Goal: Task Accomplishment & Management: Manage account settings

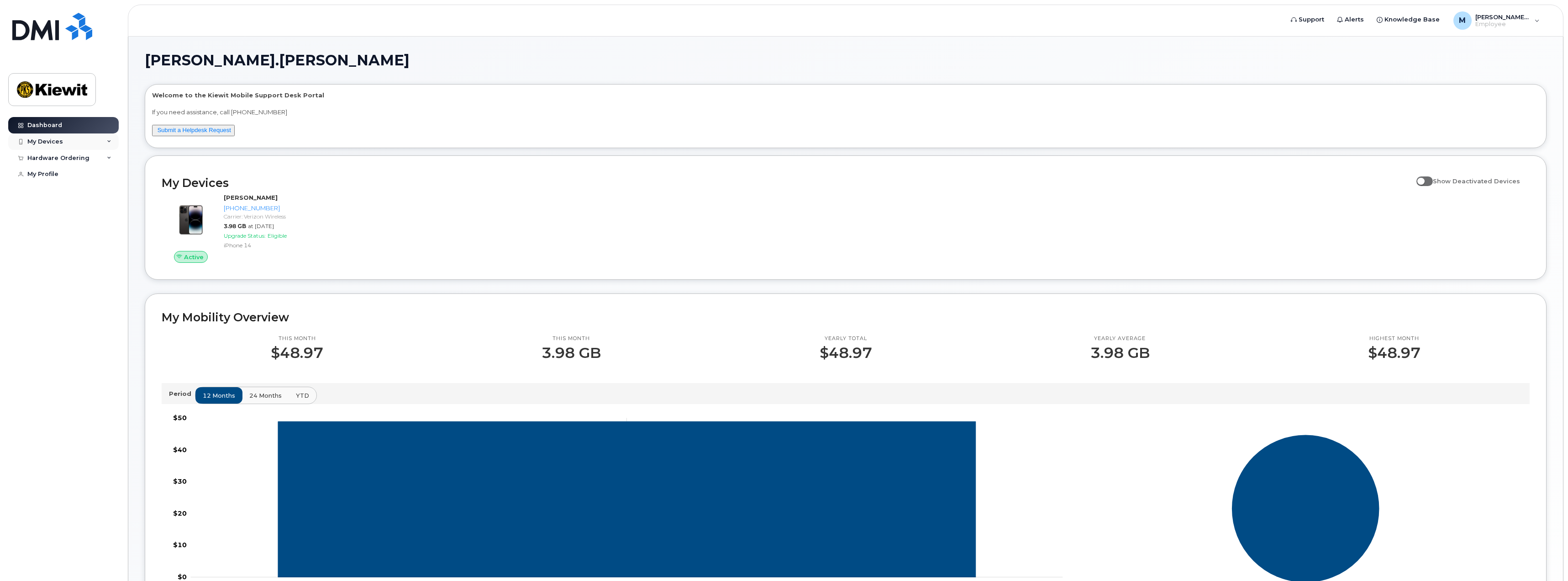
click at [105, 144] on div "My Devices" at bounding box center [63, 141] width 110 height 17
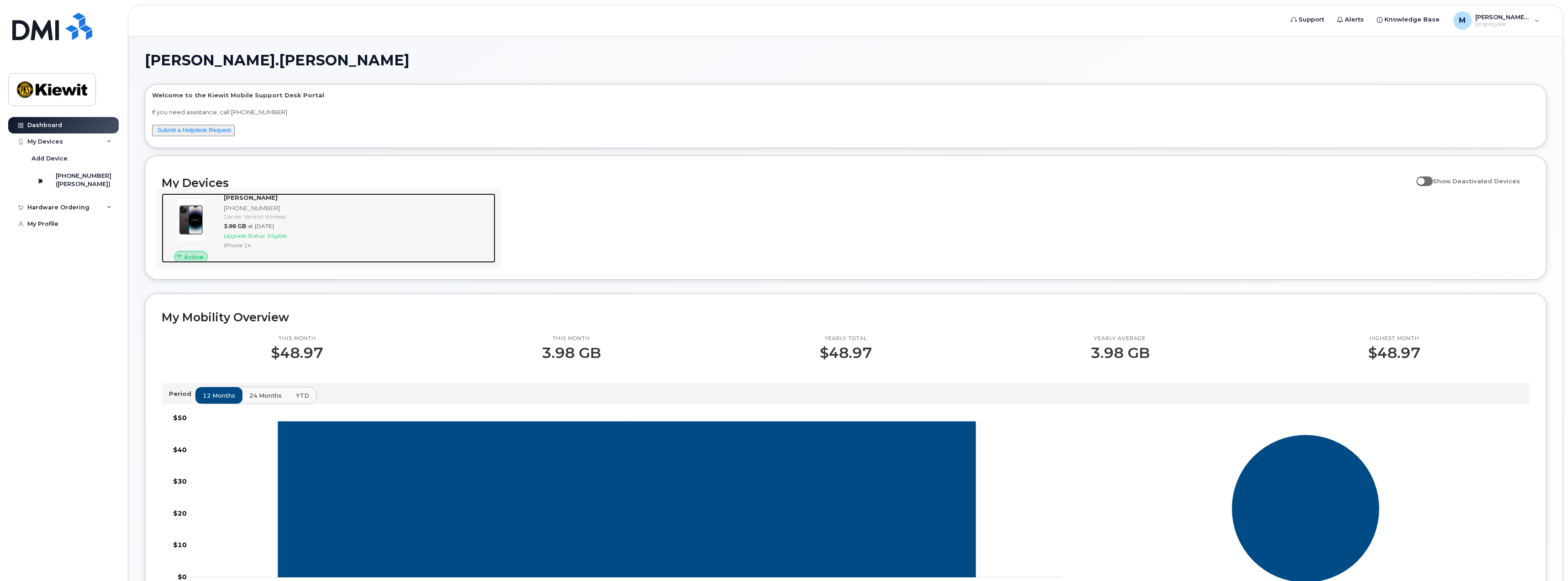
click at [252, 196] on strong "[PERSON_NAME]" at bounding box center [251, 197] width 54 height 8
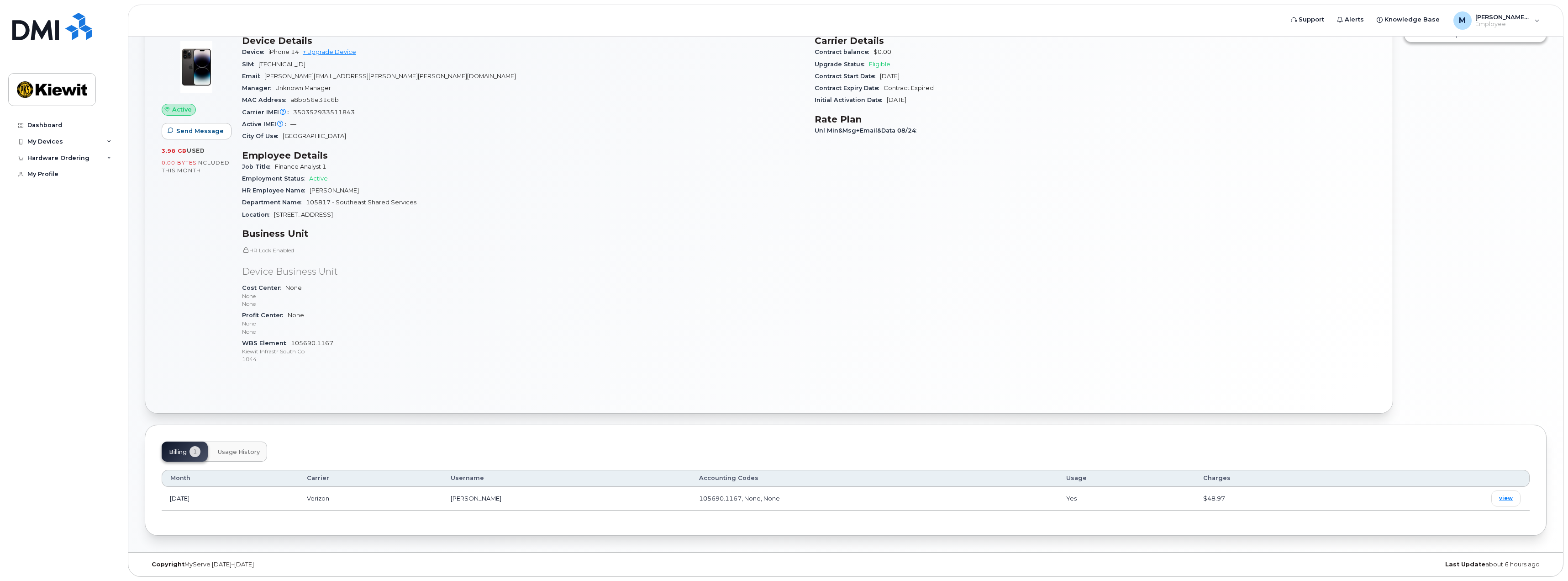
scroll to position [77, 0]
click at [236, 460] on button "Usage History" at bounding box center [239, 451] width 57 height 20
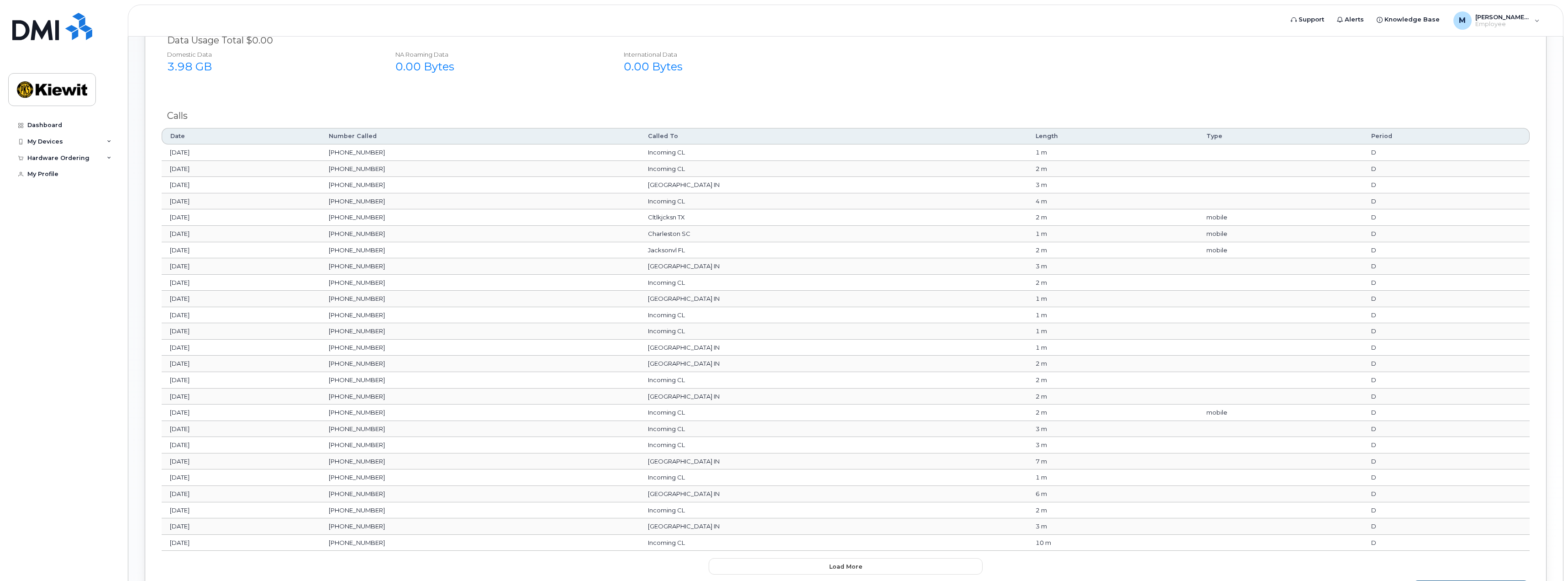
scroll to position [671, 0]
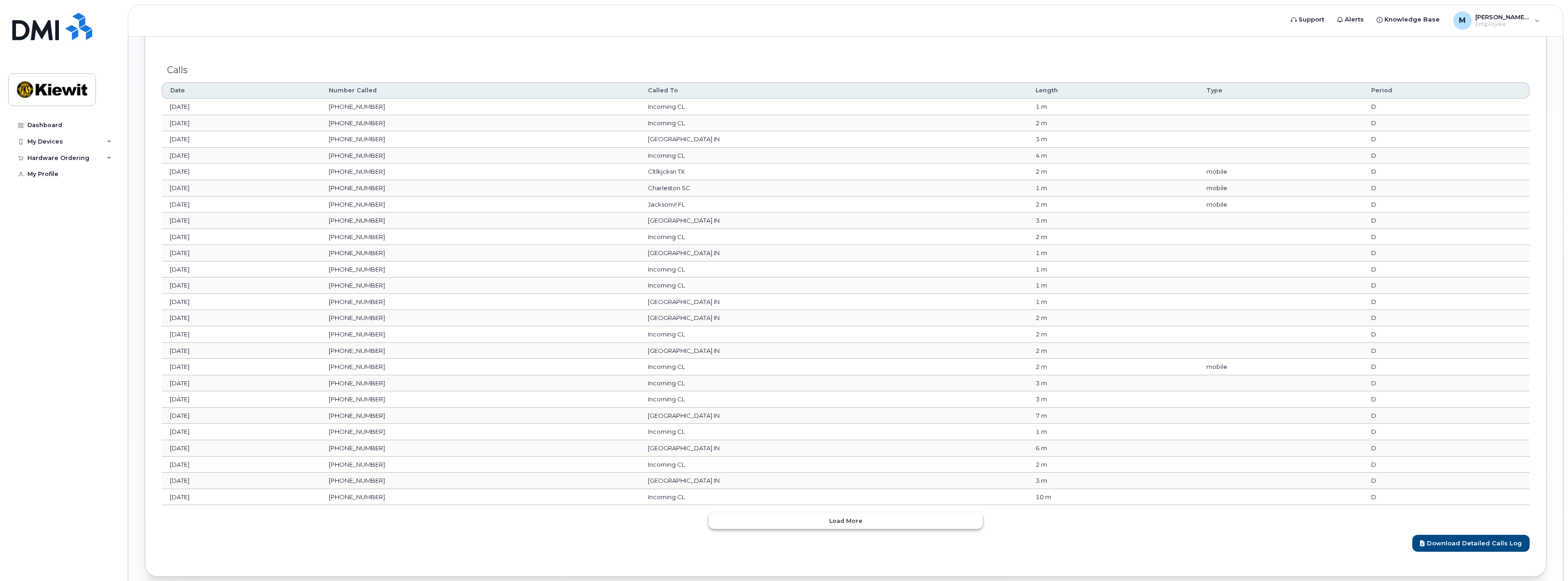
click at [835, 519] on span "Load more" at bounding box center [846, 521] width 33 height 9
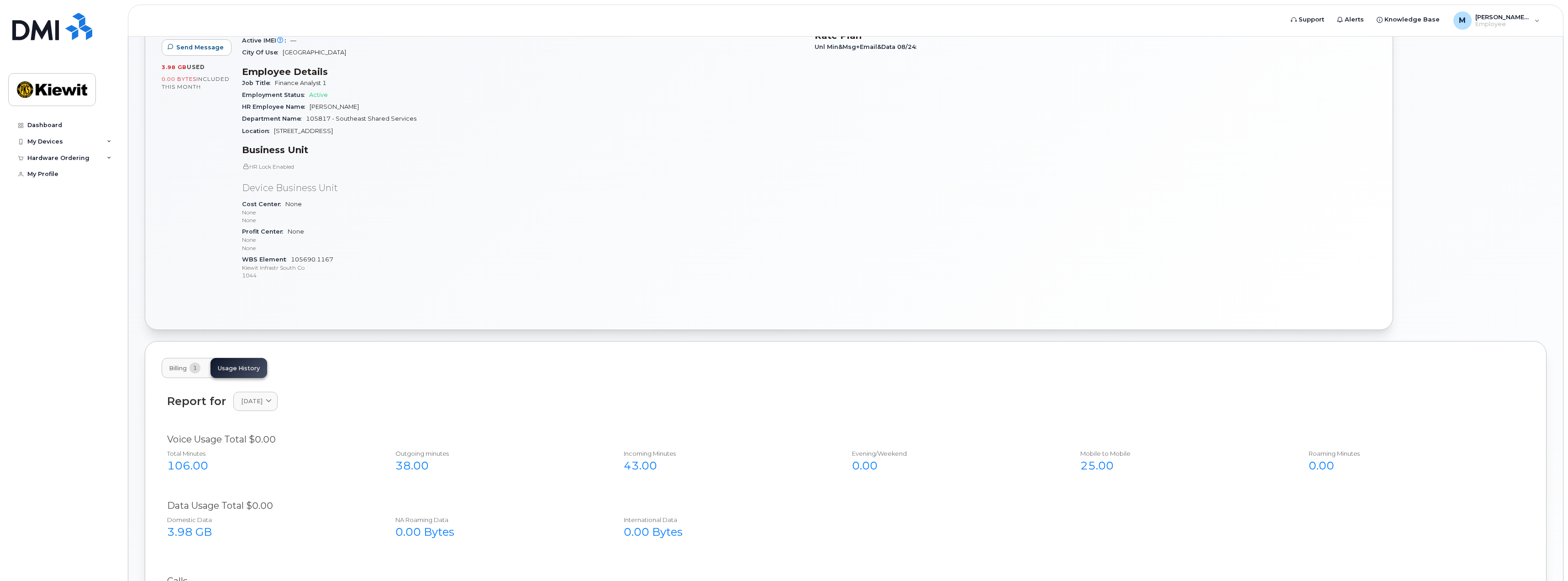
scroll to position [16, 0]
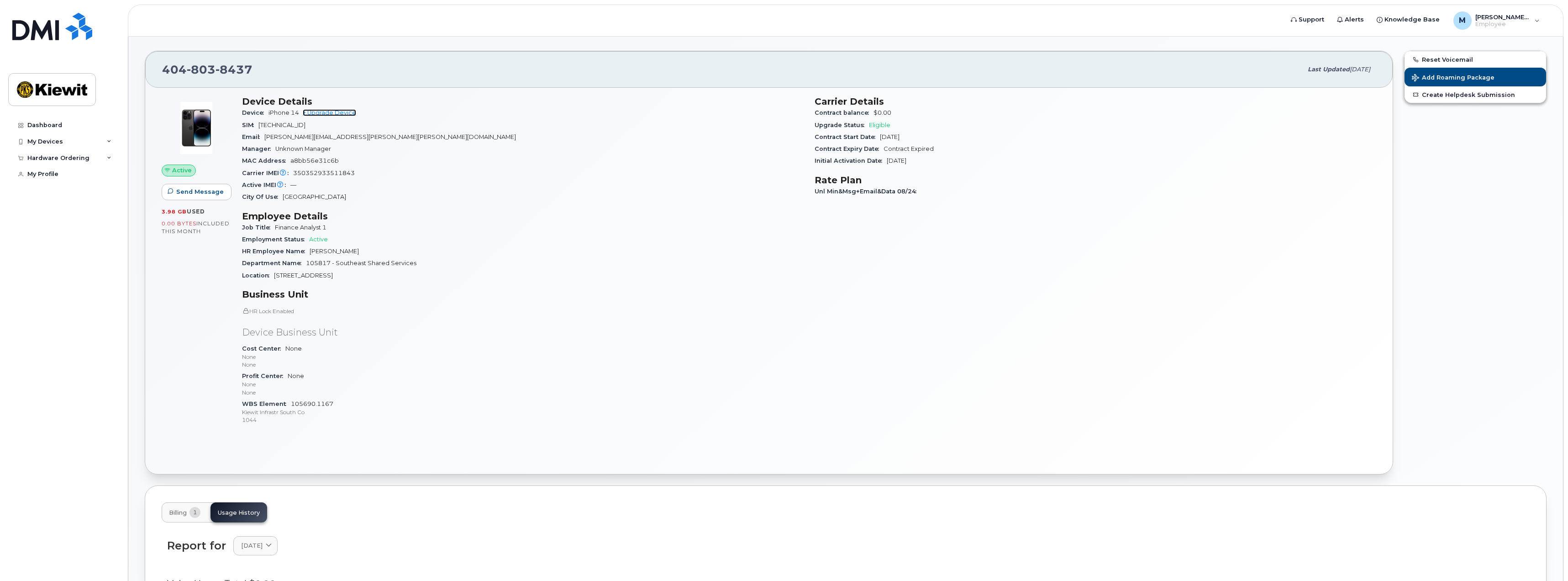
click at [338, 110] on link "+ Upgrade Device" at bounding box center [329, 113] width 53 height 7
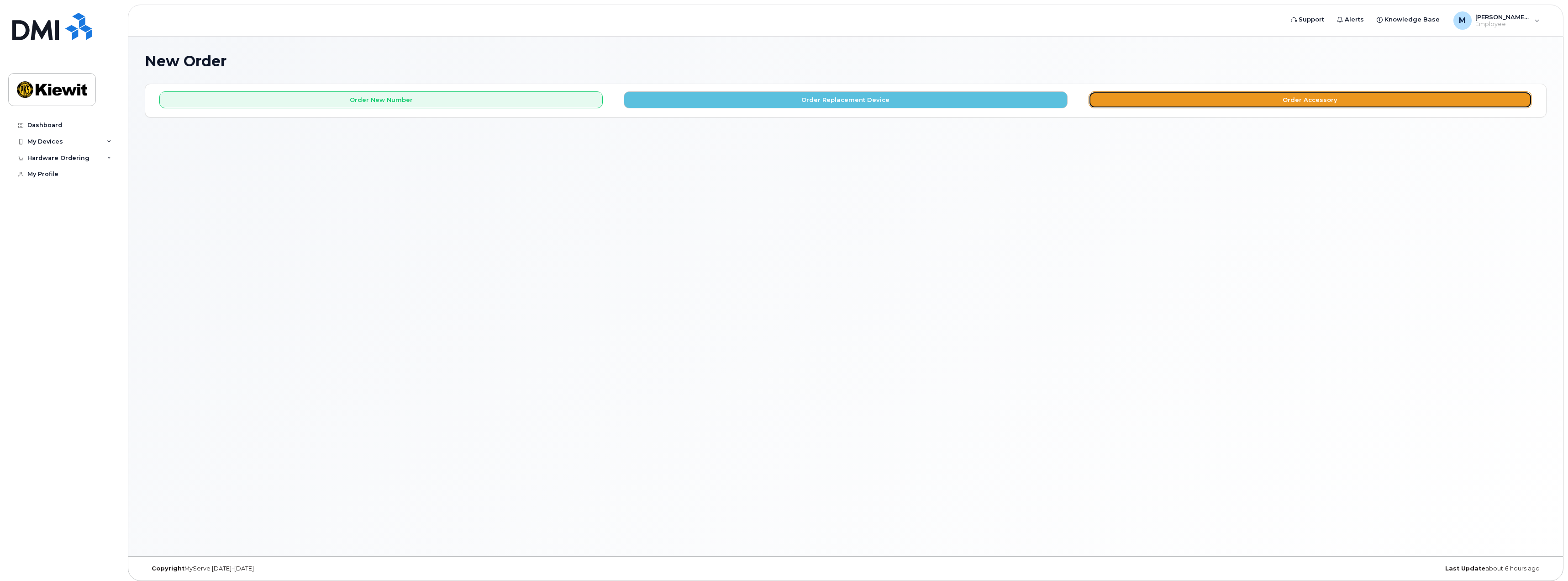
click at [1147, 94] on button "Order Accessory" at bounding box center [1310, 100] width 443 height 17
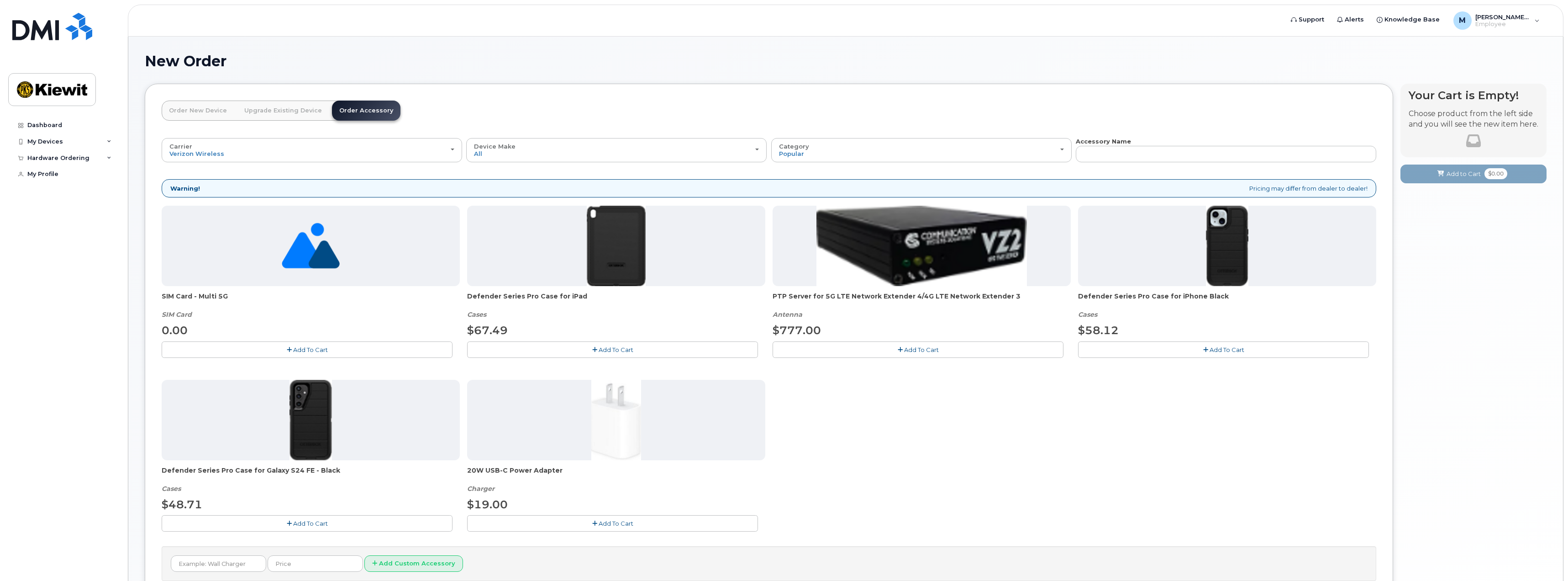
click at [263, 105] on link "Upgrade Existing Device" at bounding box center [283, 110] width 92 height 20
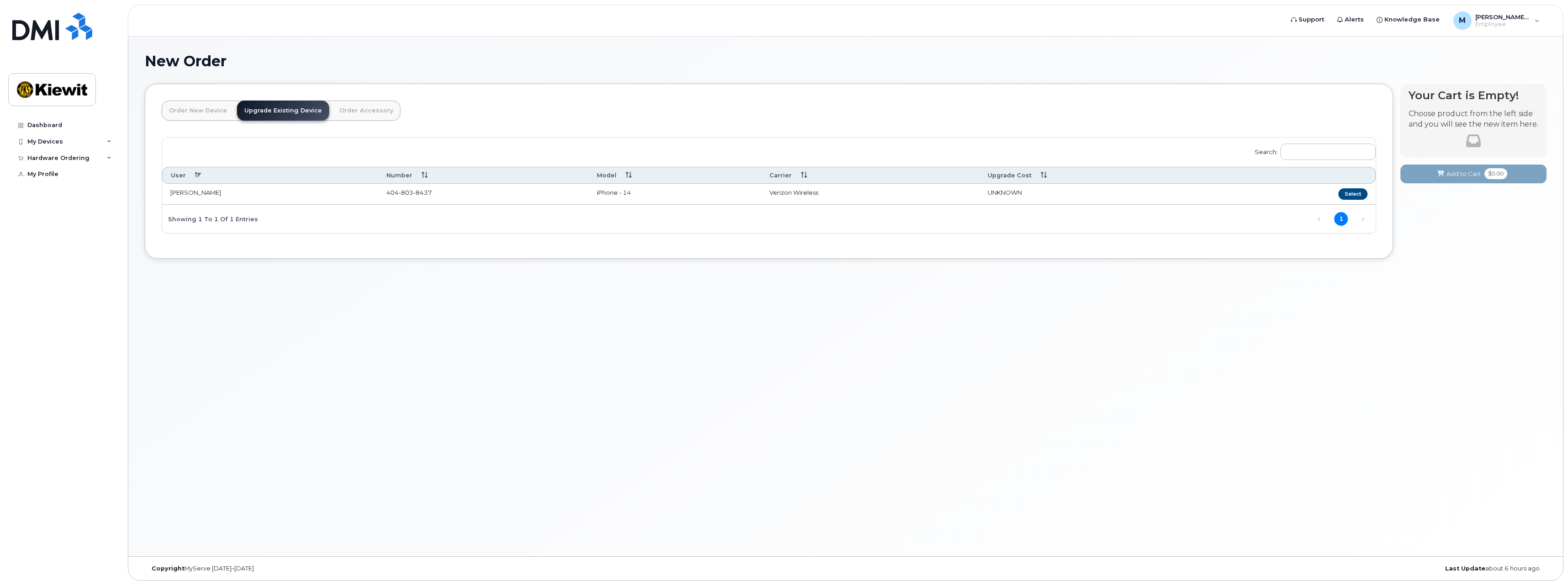
click at [201, 109] on link "Order New Device" at bounding box center [197, 110] width 73 height 20
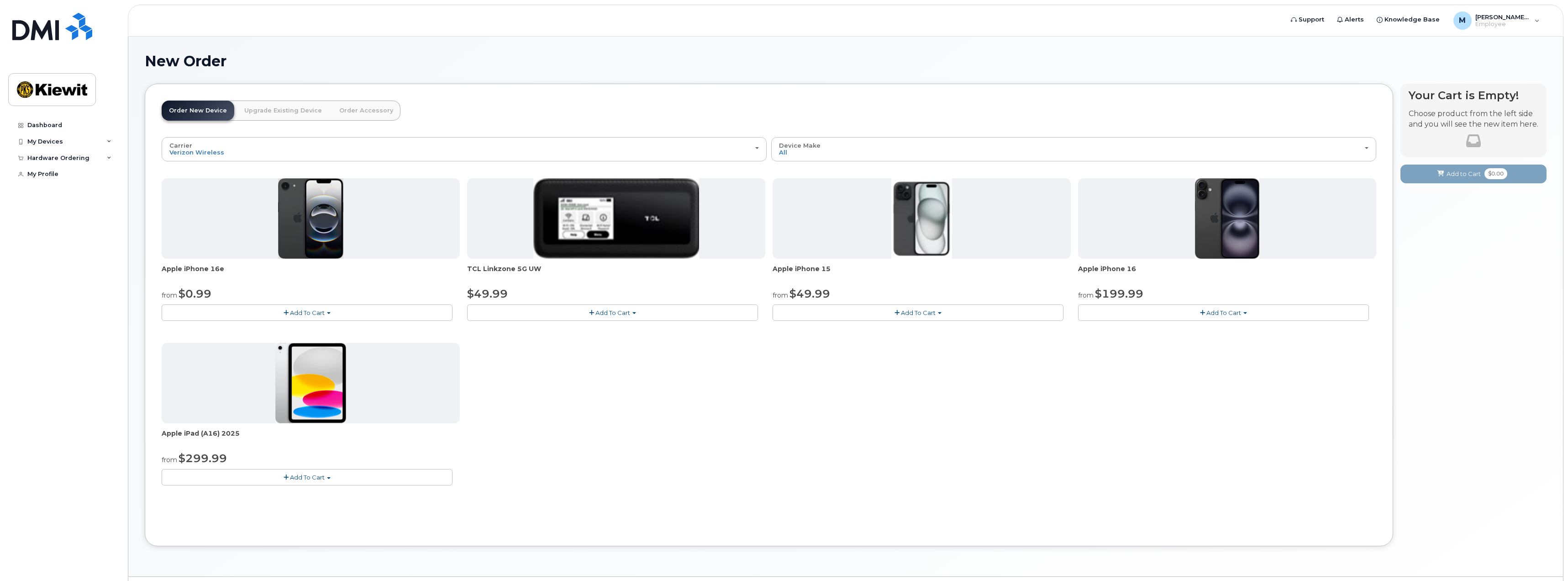
click at [274, 105] on link "Upgrade Existing Device" at bounding box center [283, 110] width 92 height 20
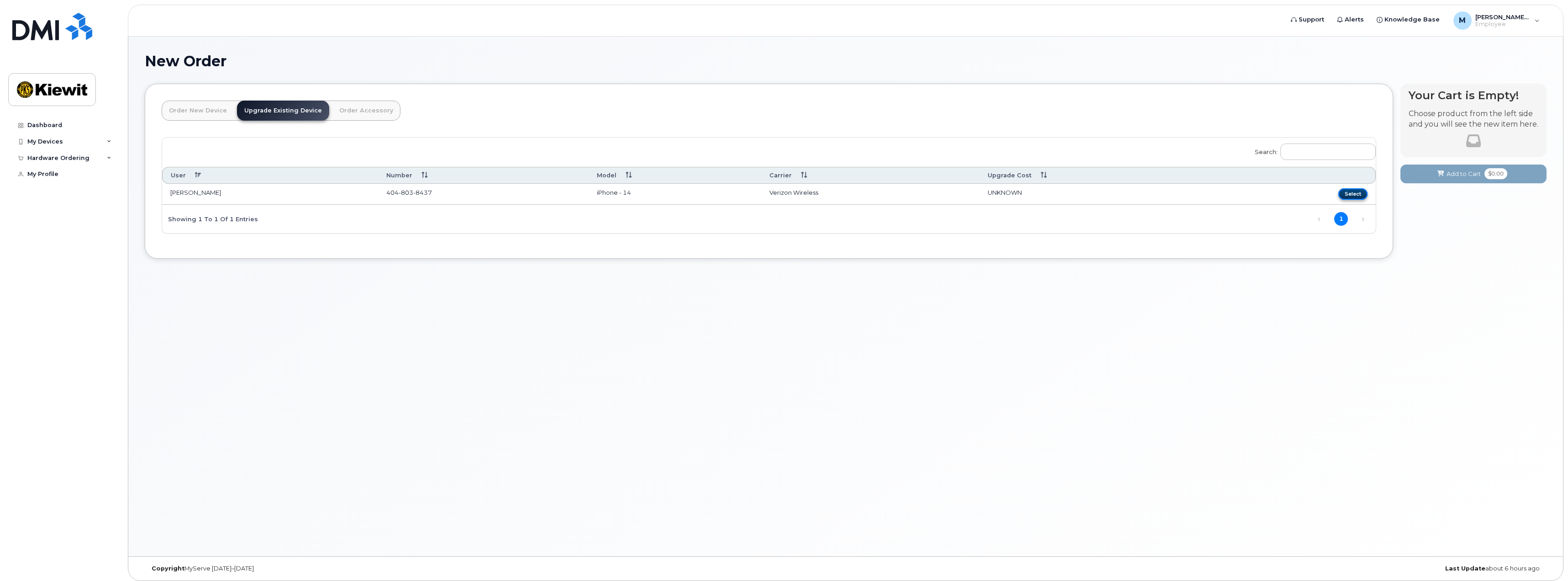
click at [1357, 193] on button "Select" at bounding box center [1353, 194] width 29 height 11
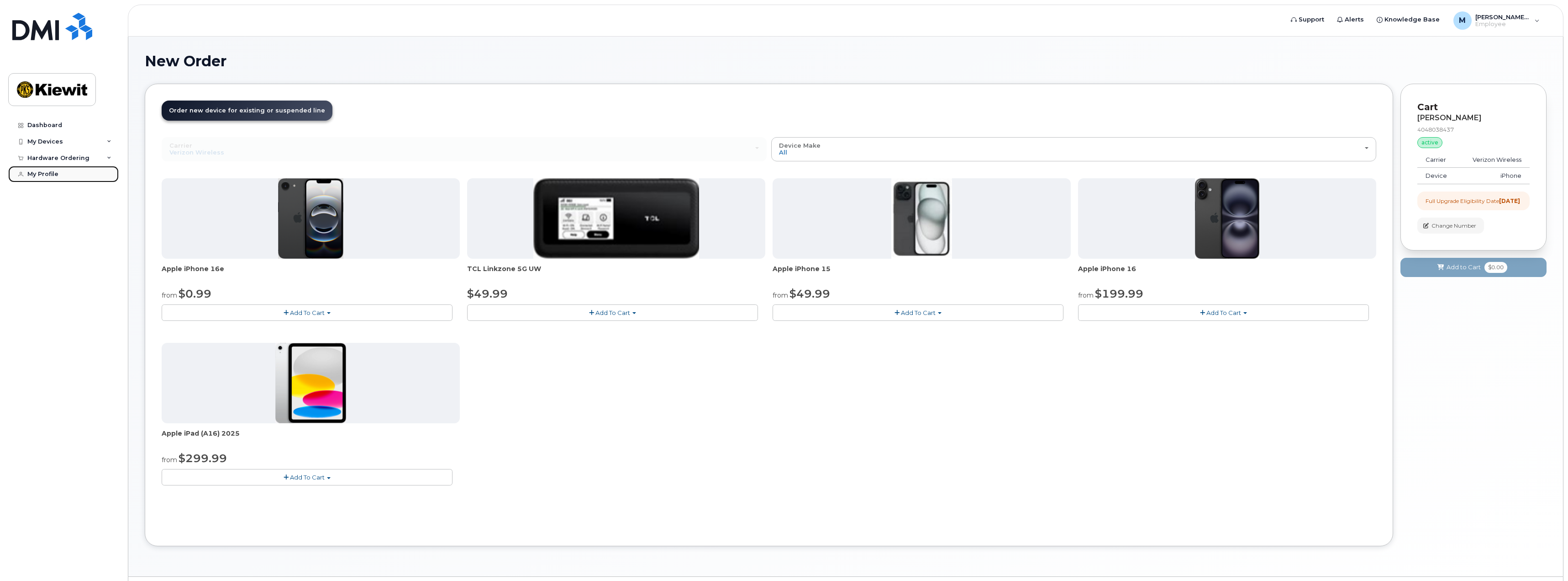
drag, startPoint x: 71, startPoint y: 173, endPoint x: 75, endPoint y: 177, distance: 5.7
click at [71, 173] on link "My Profile" at bounding box center [63, 174] width 110 height 17
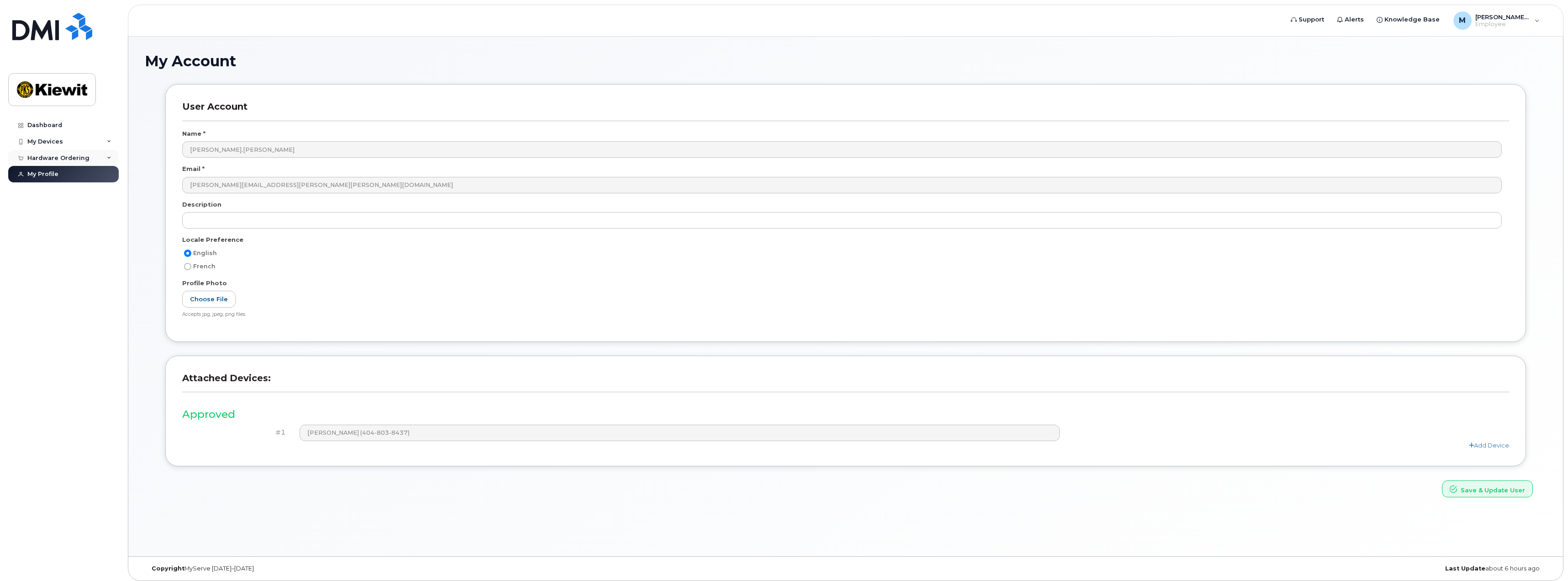
click at [70, 155] on div "Hardware Ordering" at bounding box center [59, 158] width 62 height 8
click at [73, 172] on link "New Order" at bounding box center [71, 174] width 94 height 17
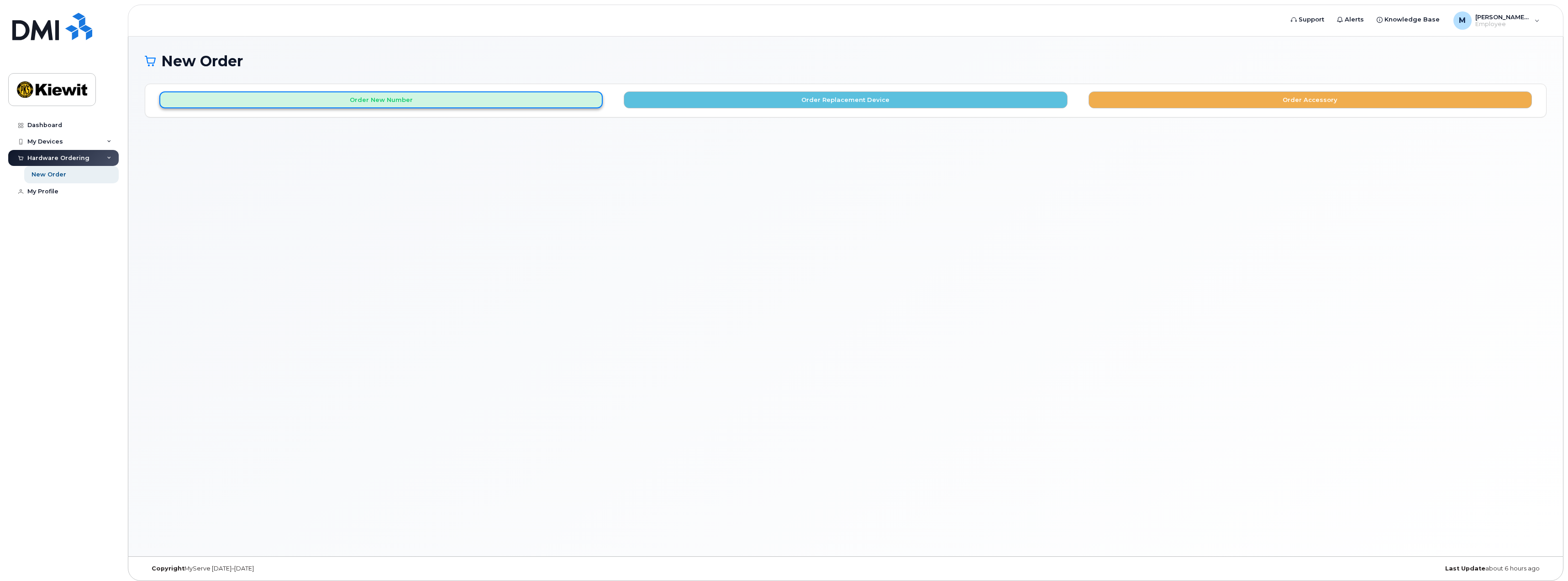
click at [374, 101] on button "Order New Number" at bounding box center [381, 100] width 443 height 17
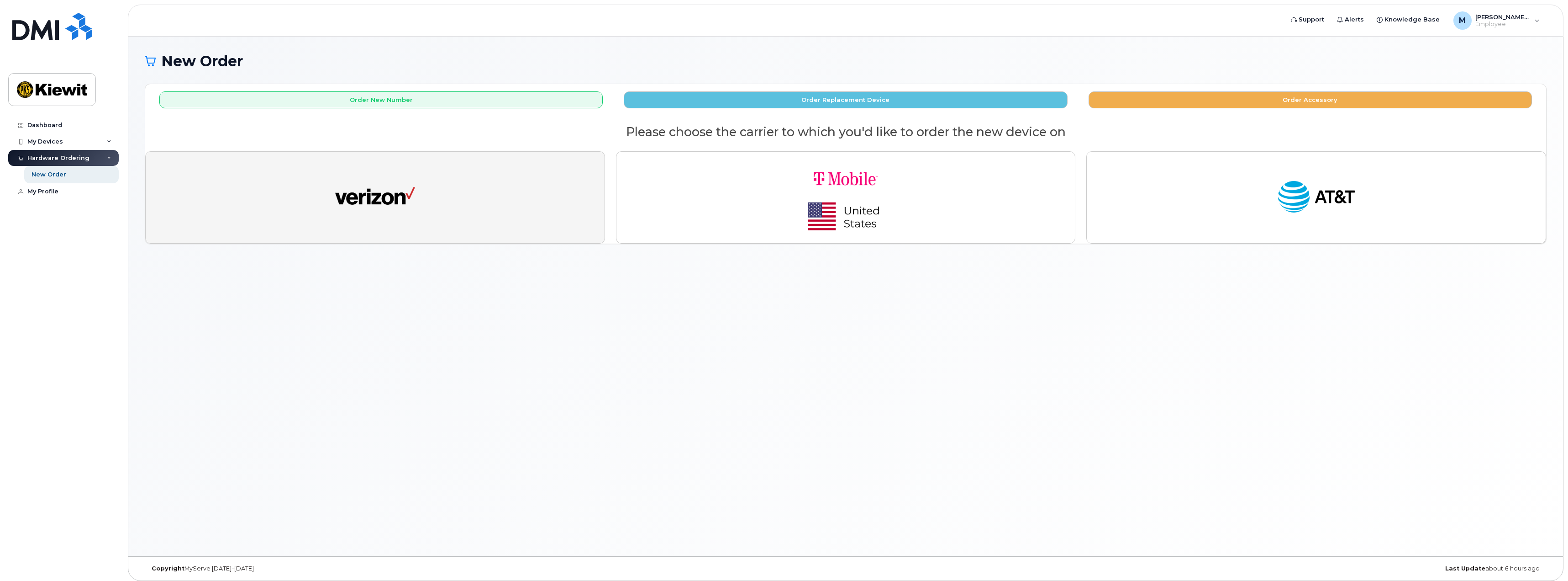
click at [411, 200] on img "button" at bounding box center [375, 197] width 80 height 41
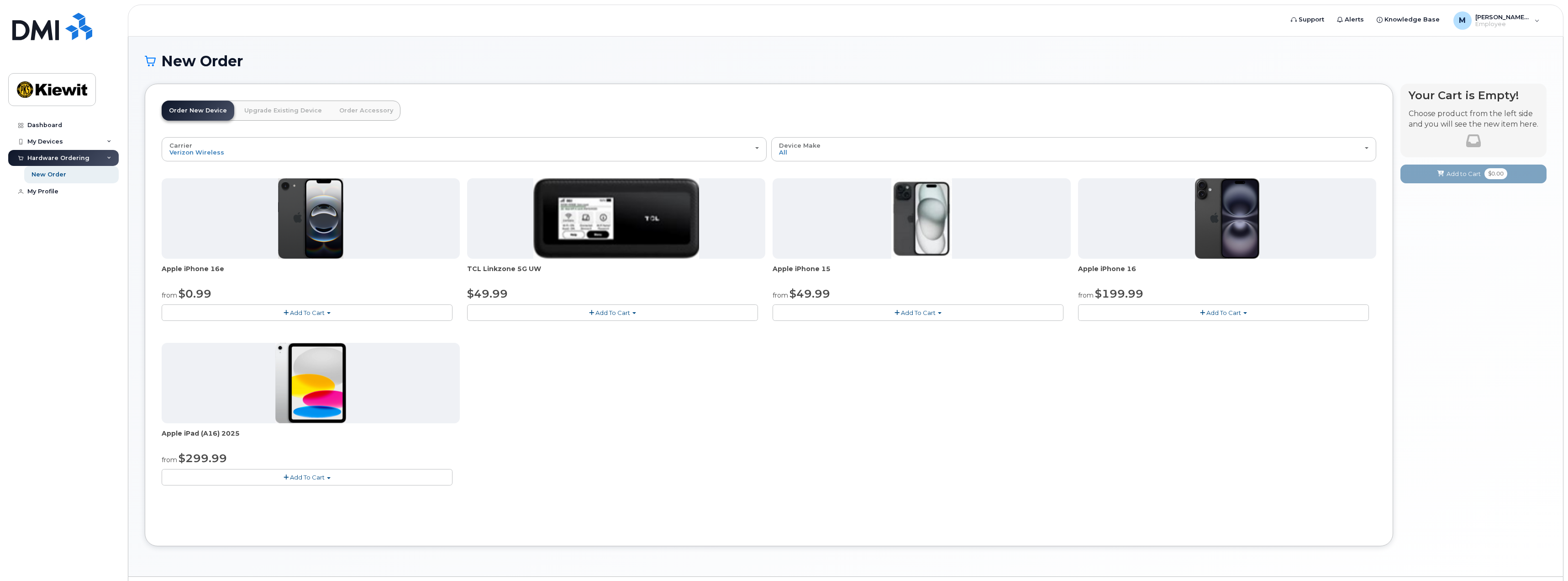
click at [274, 103] on link "Upgrade Existing Device" at bounding box center [283, 110] width 92 height 20
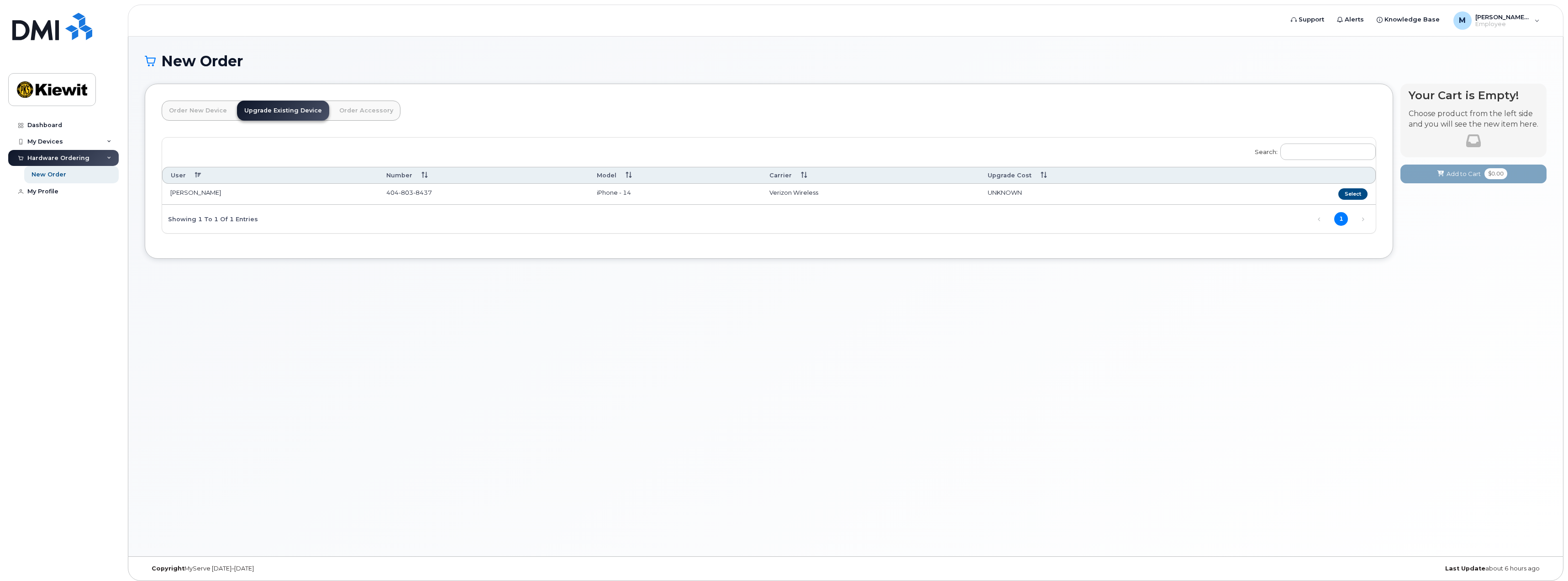
click at [349, 110] on link "Order Accessory" at bounding box center [366, 110] width 69 height 20
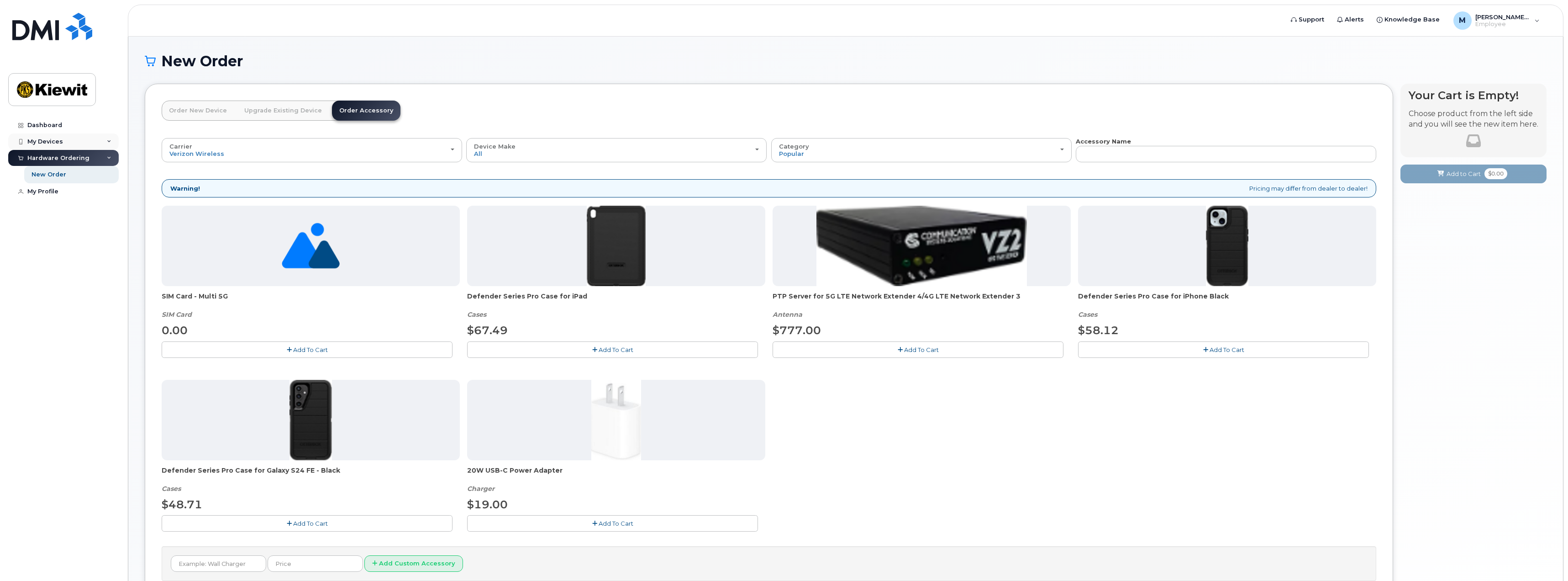
click at [68, 139] on div "My Devices" at bounding box center [63, 141] width 110 height 17
click at [95, 177] on div "[PHONE_NUMBER]" at bounding box center [83, 176] width 55 height 8
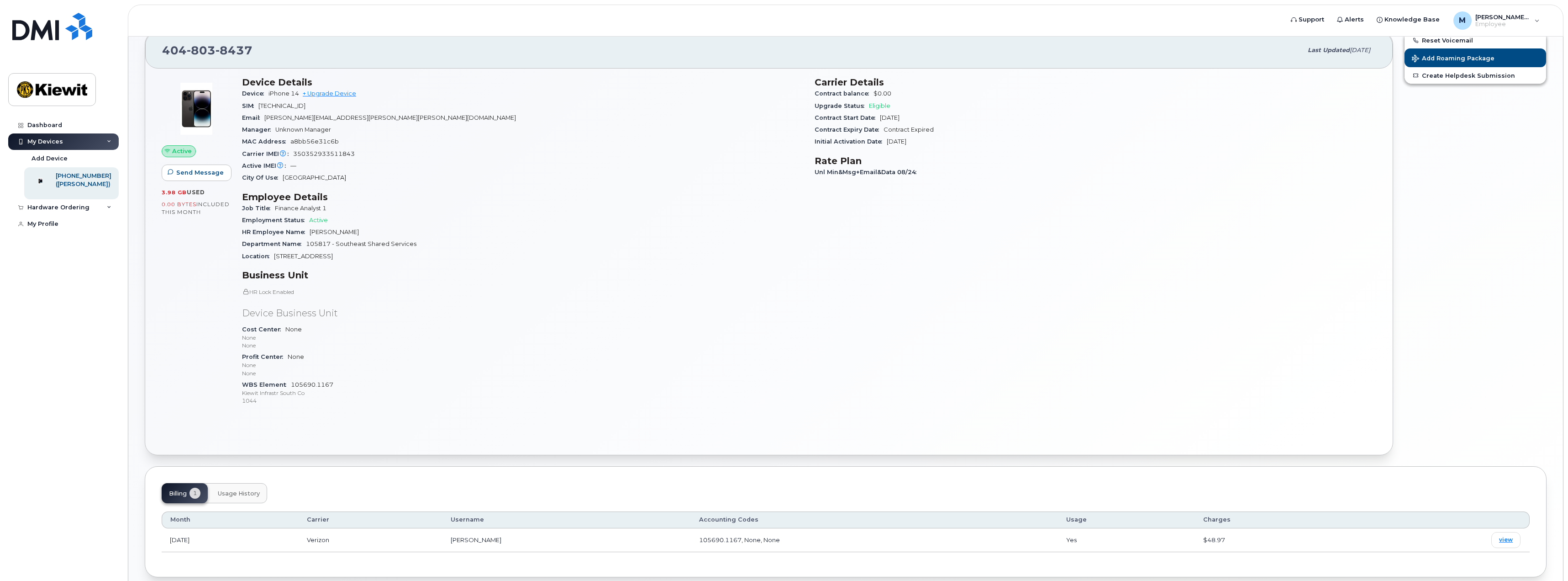
scroll to position [77, 0]
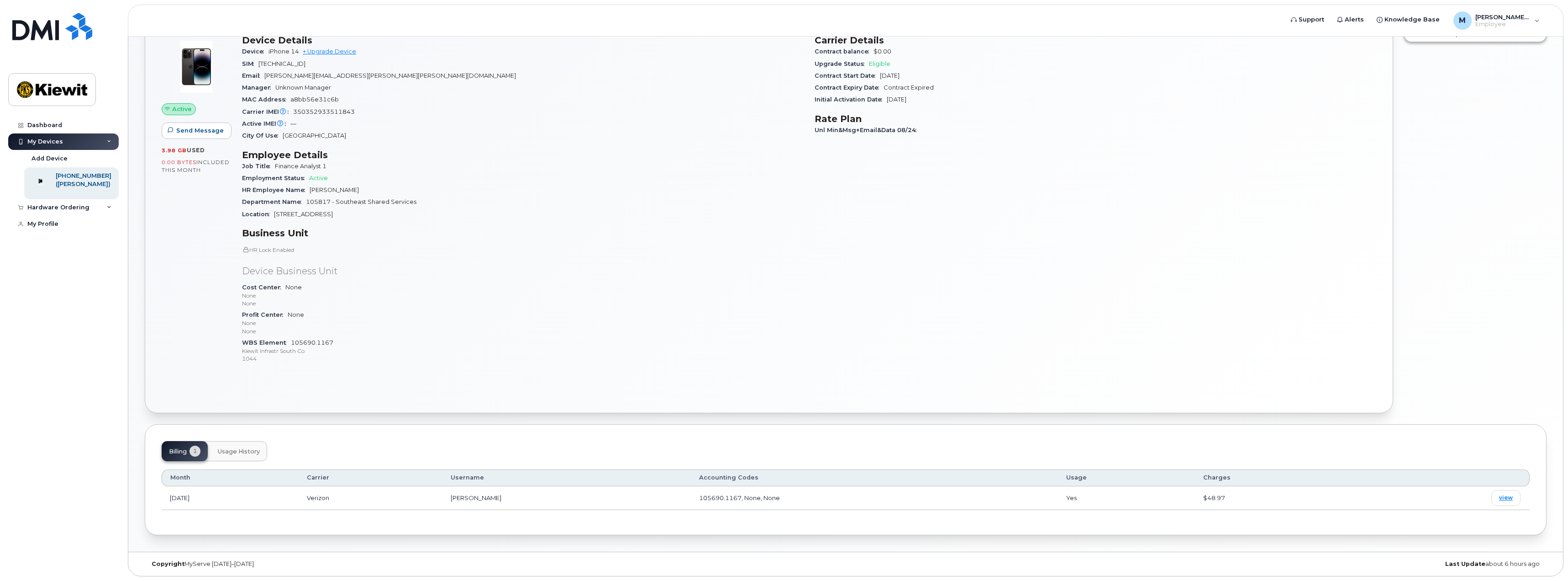
click at [1007, 499] on td "105690.1167, None, None" at bounding box center [874, 498] width 367 height 24
click at [1505, 499] on span "view" at bounding box center [1506, 498] width 14 height 8
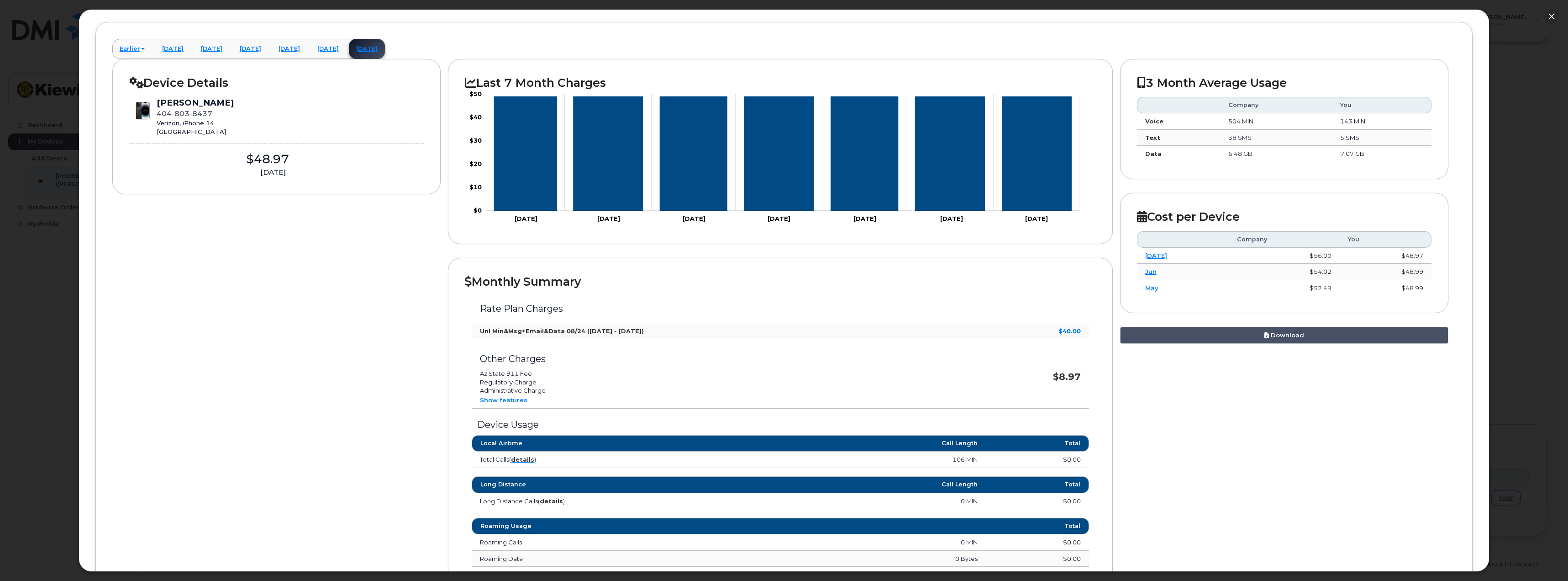
scroll to position [0, 0]
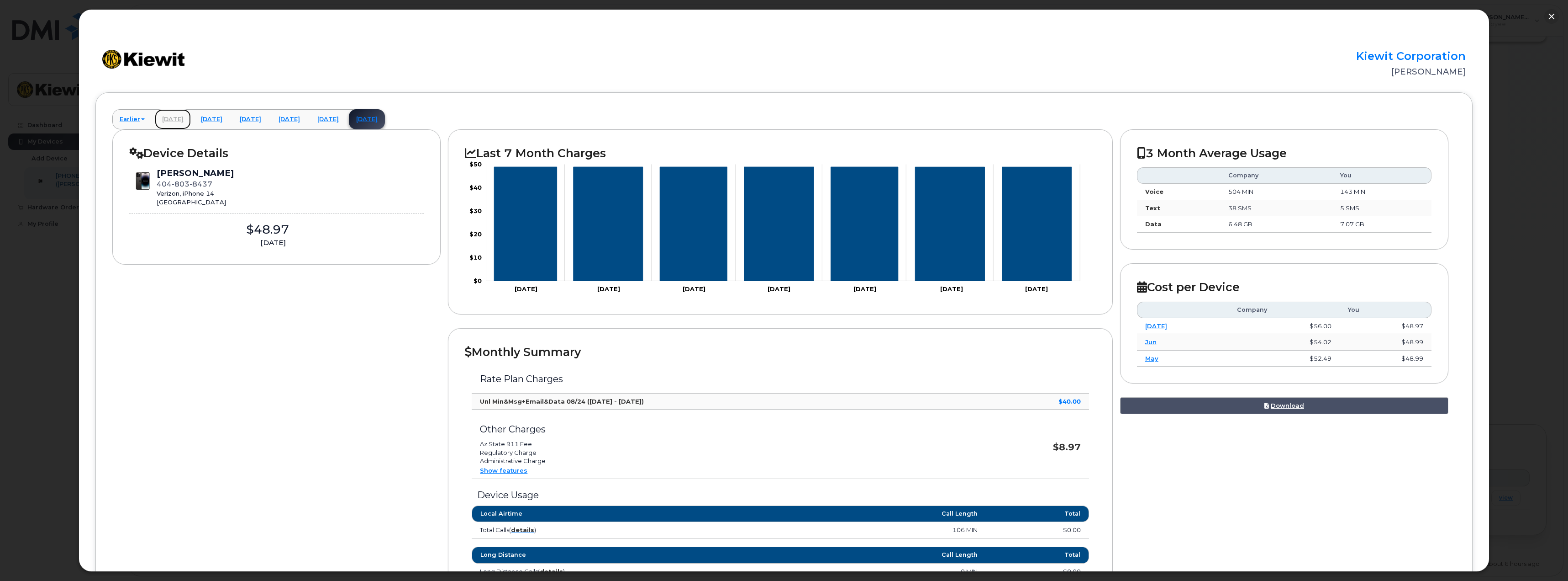
click at [191, 117] on link "[DATE]" at bounding box center [173, 119] width 36 height 20
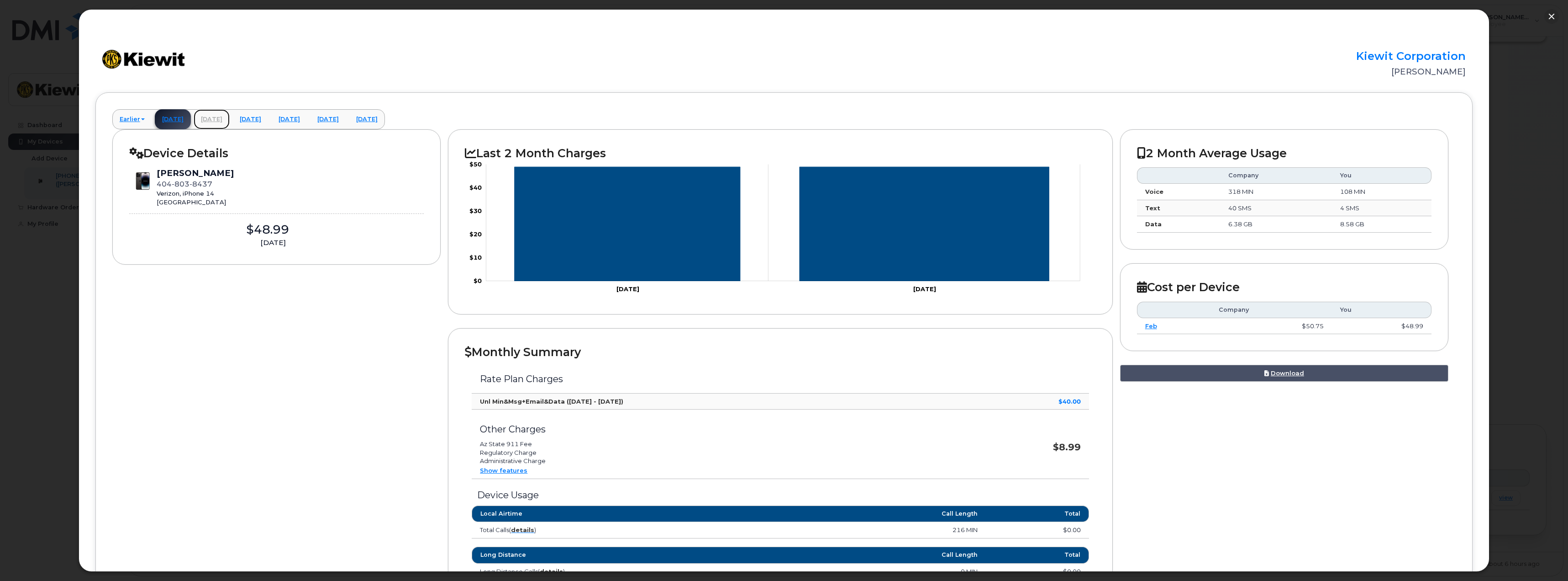
click at [229, 120] on link "[DATE]" at bounding box center [211, 119] width 36 height 20
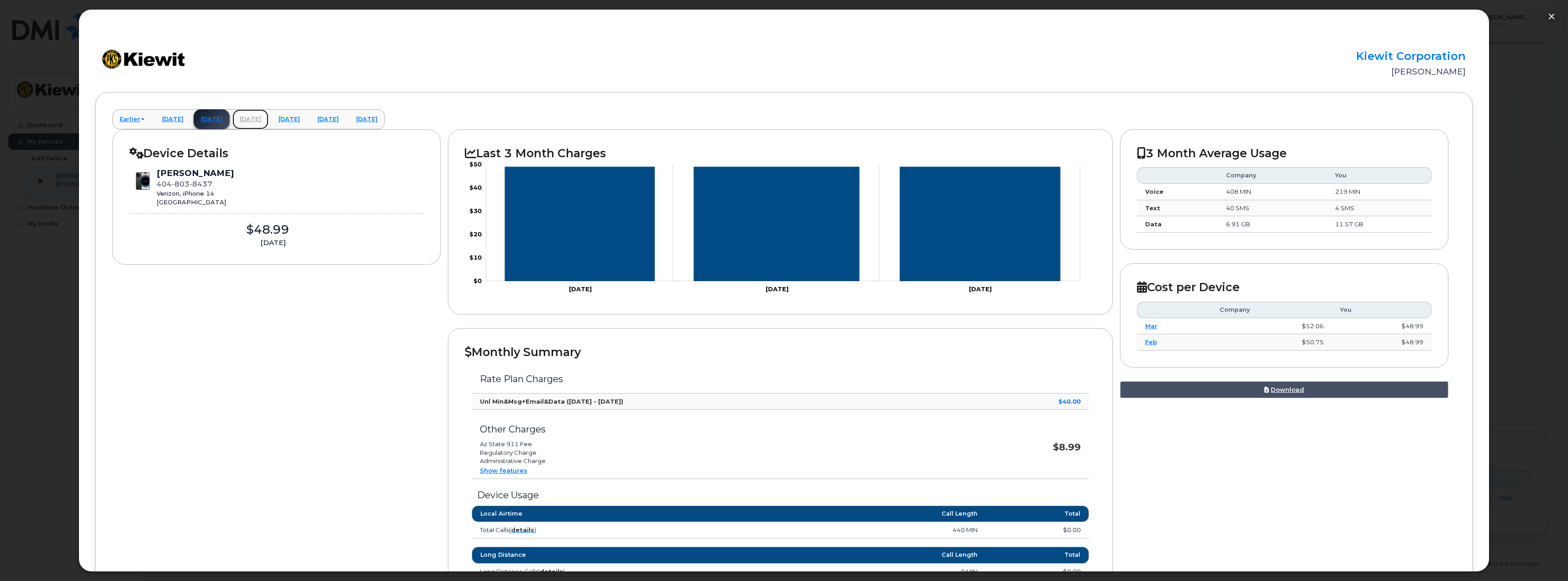
click at [269, 121] on link "[DATE]" at bounding box center [250, 119] width 36 height 20
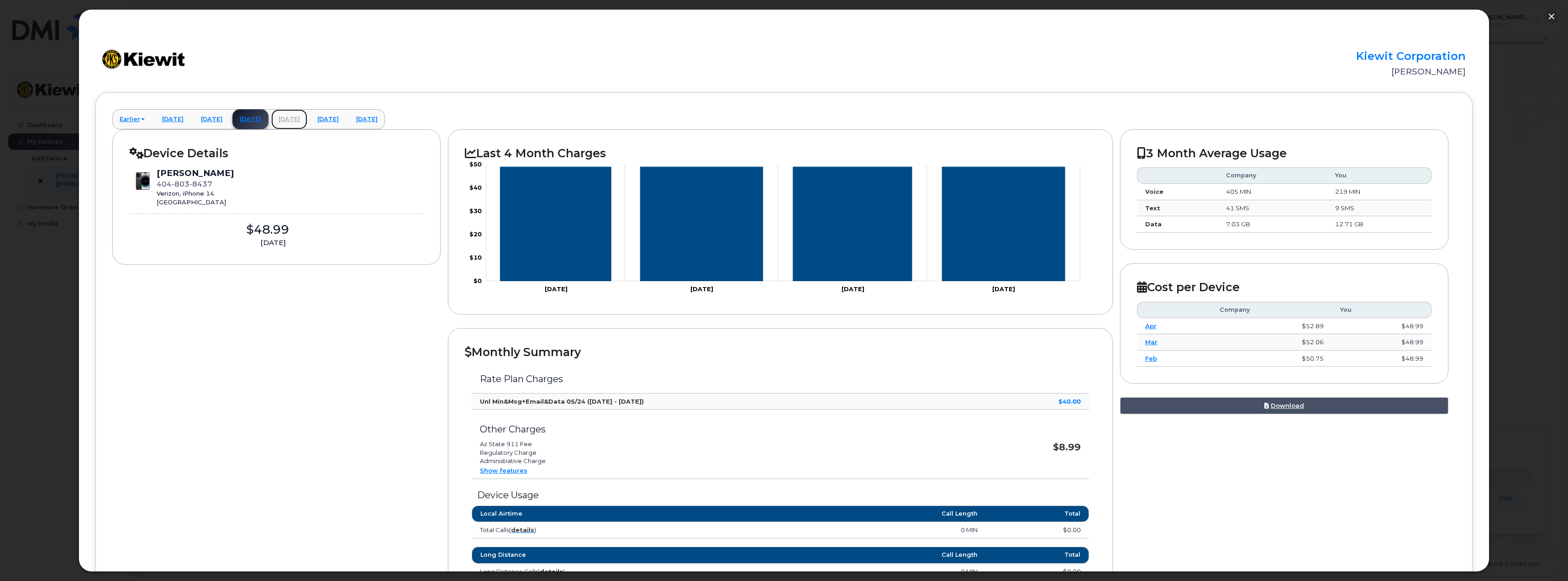
click at [308, 119] on link "[DATE]" at bounding box center [289, 119] width 36 height 20
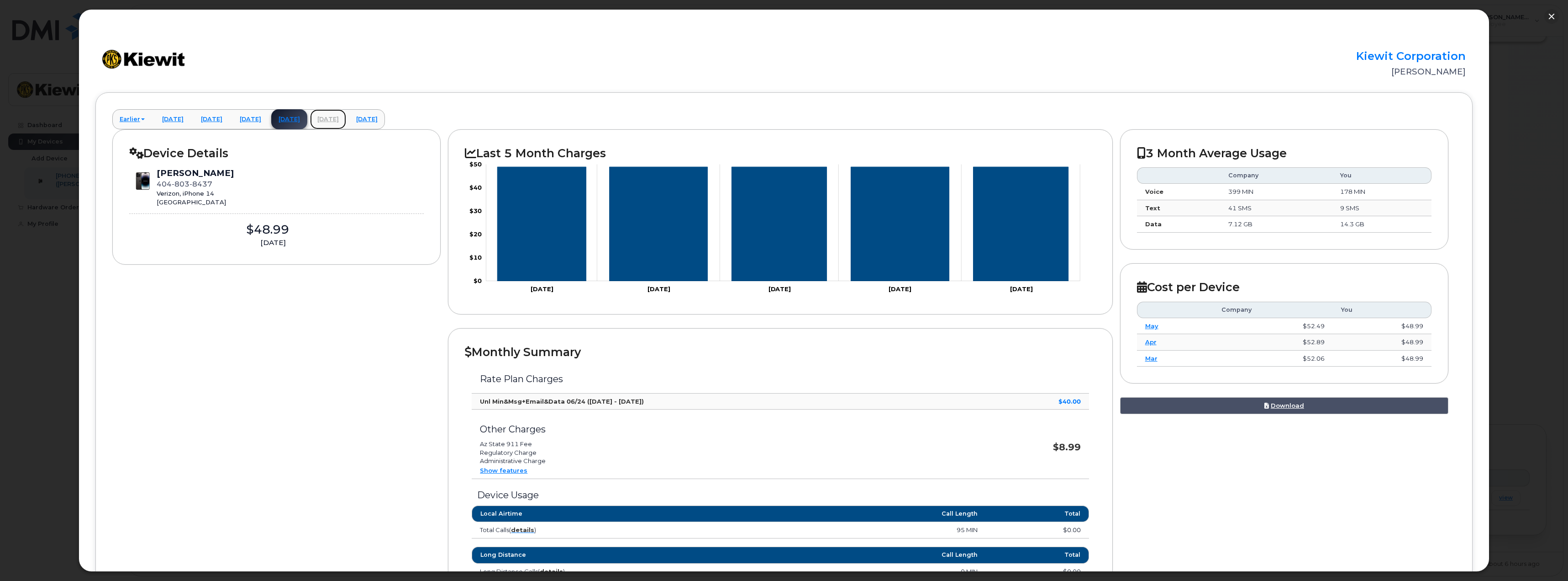
click at [346, 123] on link "[DATE]" at bounding box center [328, 119] width 36 height 20
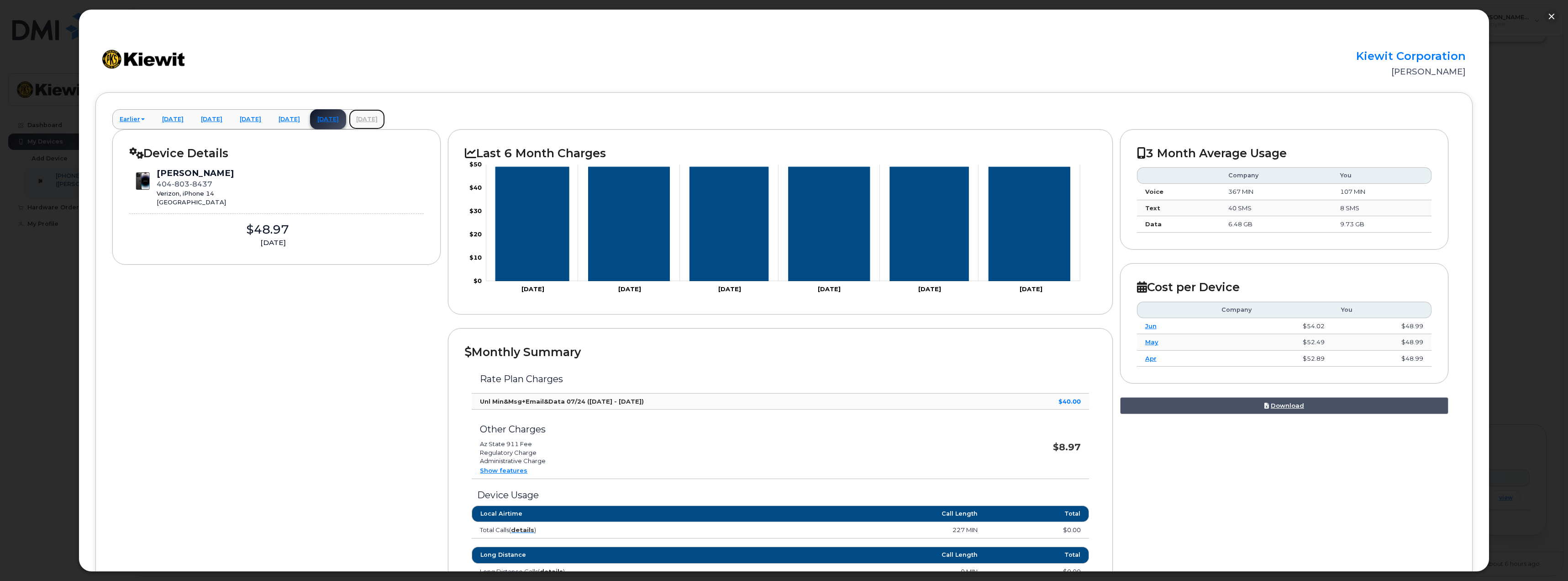
click at [385, 119] on link "[DATE]" at bounding box center [367, 119] width 36 height 20
